Goal: Information Seeking & Learning: Learn about a topic

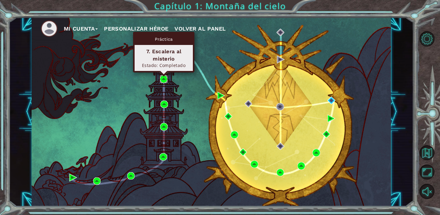
click at [165, 77] on img at bounding box center [164, 79] width 8 height 8
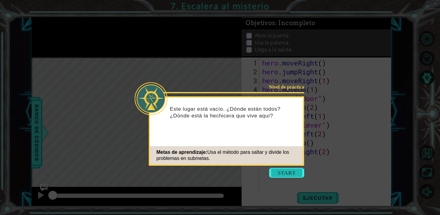
click at [286, 174] on button "Start" at bounding box center [286, 173] width 35 height 10
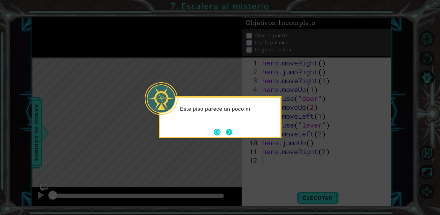
click at [230, 133] on button "Next" at bounding box center [229, 132] width 10 height 10
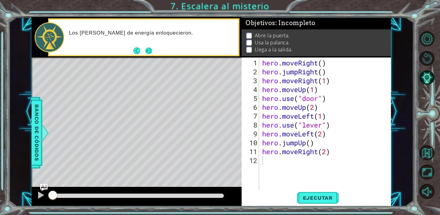
click at [148, 51] on button "Next" at bounding box center [148, 51] width 11 height 11
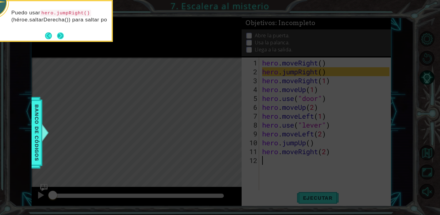
click at [61, 35] on button "Next" at bounding box center [60, 36] width 8 height 8
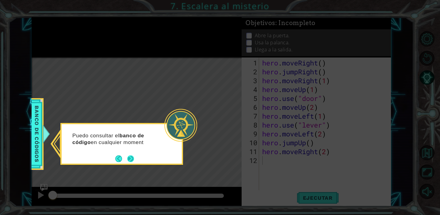
click at [133, 159] on button "Next" at bounding box center [130, 159] width 7 height 7
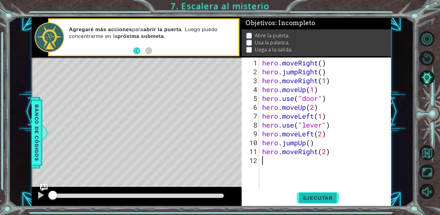
click at [317, 198] on span "Ejecutar" at bounding box center [317, 198] width 42 height 6
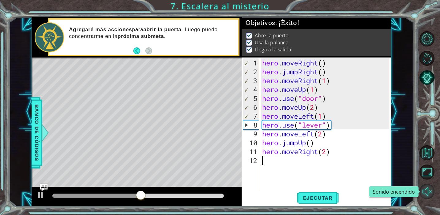
click at [428, 192] on button "Sonido encendido" at bounding box center [426, 191] width 15 height 15
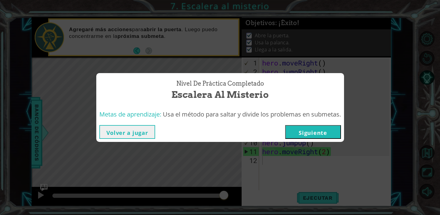
click at [311, 131] on button "Siguiente" at bounding box center [313, 132] width 56 height 14
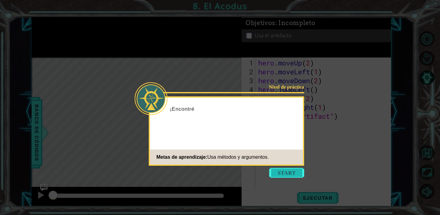
click at [296, 173] on button "Start" at bounding box center [286, 173] width 35 height 10
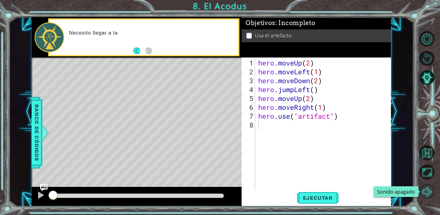
click at [428, 192] on button "Sonido apagado" at bounding box center [426, 191] width 15 height 15
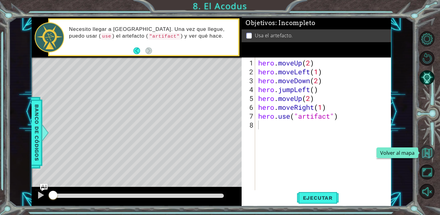
click at [431, 149] on button "Volver al mapa" at bounding box center [426, 152] width 15 height 15
